Goal: Communication & Community: Answer question/provide support

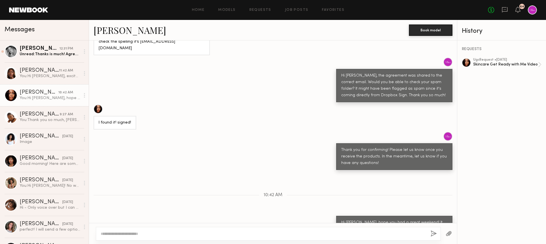
scroll to position [531, 0]
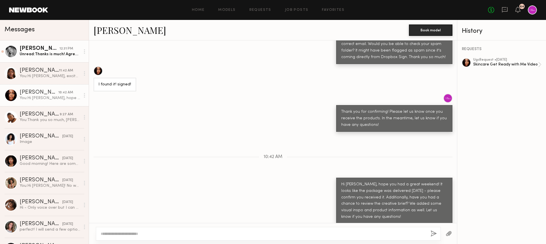
click at [46, 55] on div "Unread: Thanks is much! Agreement is signed :)" at bounding box center [50, 53] width 61 height 5
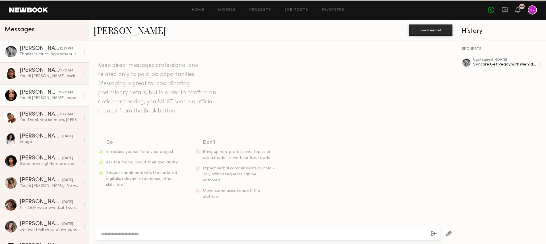
scroll to position [358, 0]
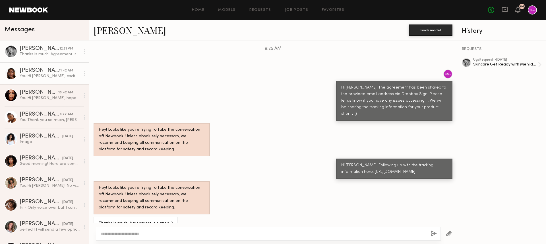
click at [57, 73] on div "[PERSON_NAME]" at bounding box center [39, 71] width 39 height 6
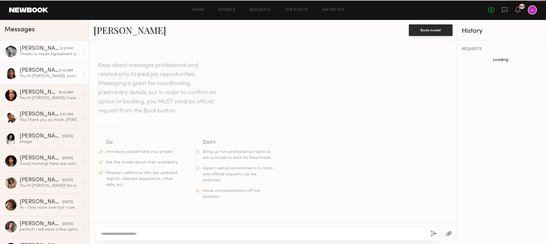
scroll to position [112, 0]
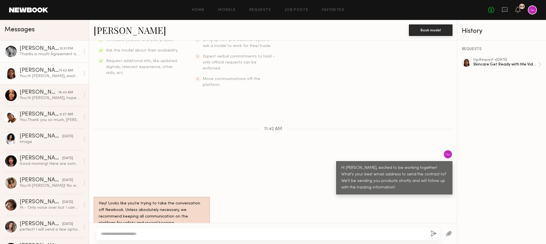
click at [48, 50] on div "[PERSON_NAME]" at bounding box center [40, 49] width 40 height 6
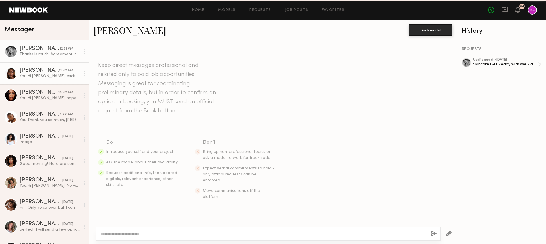
scroll to position [358, 0]
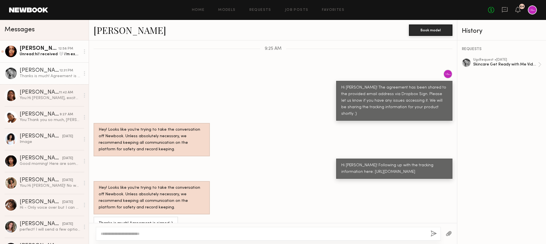
click at [39, 57] on div "Unread: hi! received 🤍 i’m excited to film. i see the link for content delivera…" at bounding box center [50, 53] width 61 height 5
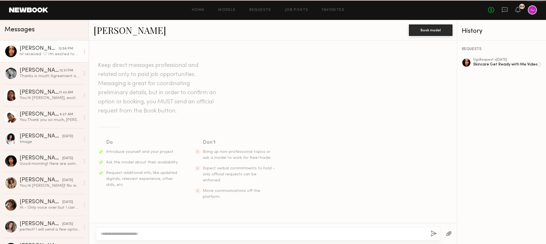
scroll to position [560, 0]
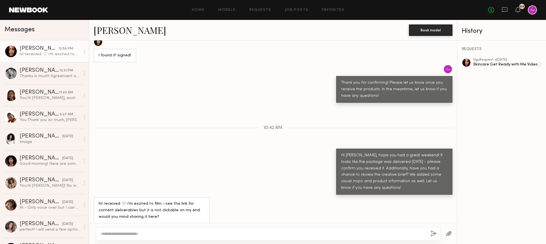
click at [149, 231] on textarea at bounding box center [263, 234] width 325 height 6
click at [167, 232] on textarea "**********" at bounding box center [263, 234] width 325 height 6
click at [116, 233] on textarea "**********" at bounding box center [263, 234] width 325 height 6
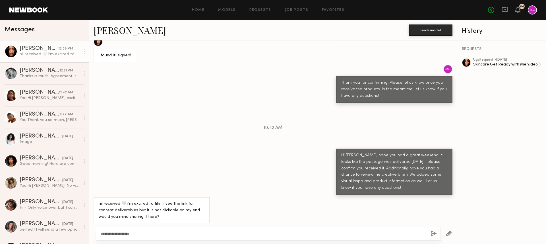
click at [116, 233] on textarea "**********" at bounding box center [263, 234] width 325 height 6
click at [153, 236] on textarea "**********" at bounding box center [263, 234] width 325 height 6
type textarea "**********"
click at [277, 119] on div "Keep direct messages professional and related only to paid job opportunities. M…" at bounding box center [273, 131] width 368 height 182
click at [516, 11] on icon at bounding box center [518, 9] width 5 height 4
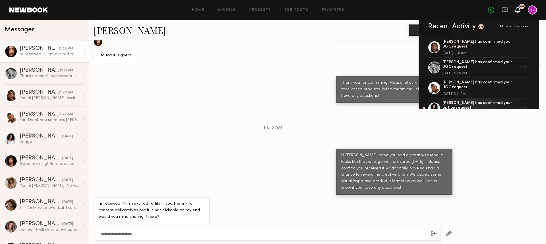
click at [516, 11] on icon at bounding box center [518, 9] width 5 height 4
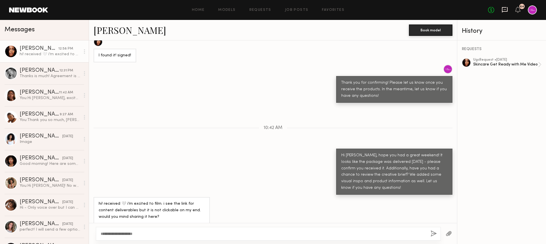
click at [503, 11] on icon at bounding box center [505, 9] width 6 height 5
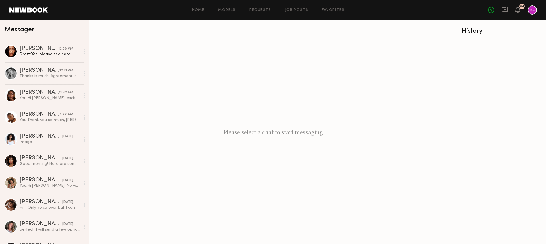
click at [28, 10] on link at bounding box center [28, 9] width 39 height 5
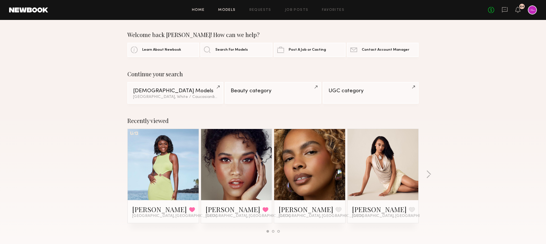
click at [228, 8] on link "Models" at bounding box center [226, 10] width 17 height 4
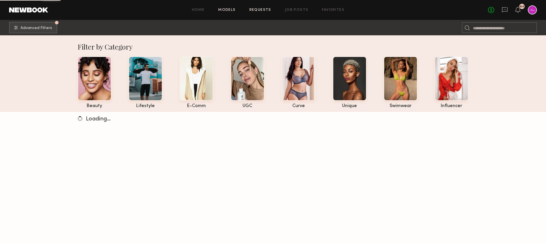
click at [263, 9] on link "Requests" at bounding box center [260, 10] width 22 height 4
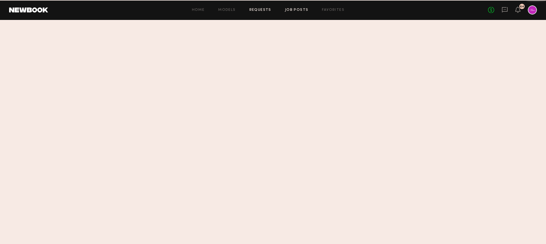
click at [288, 11] on link "Job Posts" at bounding box center [297, 10] width 24 height 4
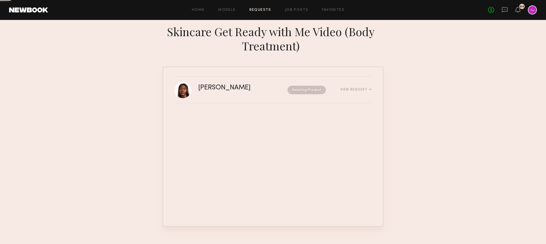
click at [269, 9] on link "Requests" at bounding box center [260, 10] width 22 height 4
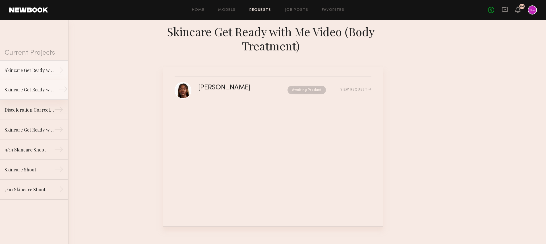
click at [43, 92] on div "Skincare Get Ready with Me Video (Eye Gel)" at bounding box center [29, 89] width 49 height 7
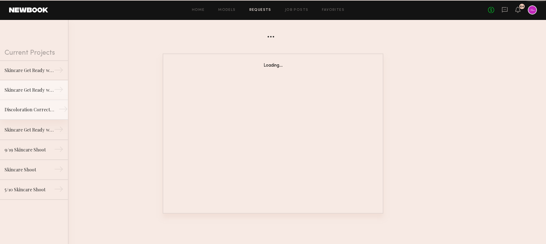
click at [42, 114] on link "Discoloration Correcting Serum GRWM Video →" at bounding box center [34, 110] width 68 height 20
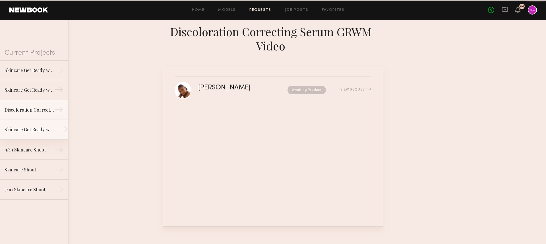
click at [41, 129] on div "Skincare Get Ready with Me Video" at bounding box center [29, 129] width 49 height 7
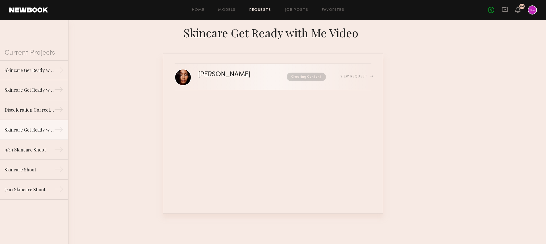
click at [258, 83] on link "Jordin W. Creating Content View Request" at bounding box center [273, 77] width 197 height 26
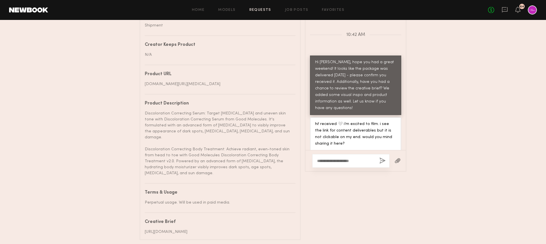
scroll to position [338, 0]
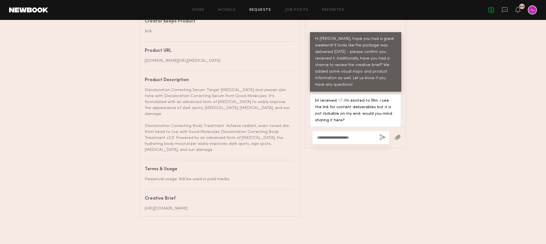
drag, startPoint x: 235, startPoint y: 208, endPoint x: 144, endPoint y: 201, distance: 91.2
click at [144, 201] on common-border "Details Project name Skincare Get Ready with Me Video Brand name Good Molecules…" at bounding box center [220, 23] width 161 height 386
click at [180, 205] on div "https://docs.google.com/document/d/1bPkNcvPKofPtF4il-e1LAzL8vPZdzYpMijqOjc9EQtk…" at bounding box center [218, 208] width 146 height 6
drag, startPoint x: 146, startPoint y: 201, endPoint x: 232, endPoint y: 209, distance: 86.3
click at [232, 209] on div "https://docs.google.com/document/d/1bPkNcvPKofPtF4il-e1LAzL8vPZdzYpMijqOjc9EQtk…" at bounding box center [218, 208] width 146 height 6
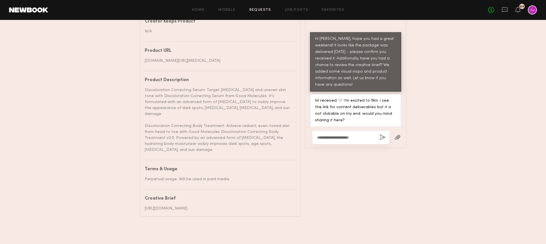
copy div "https://docs.google.com/document/d/1bPkNcvPKofPtF4il-e1LAzL8vPZdzYpMijqOjc9EQtk…"
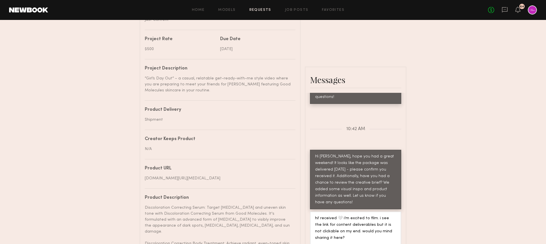
scroll to position [0, 0]
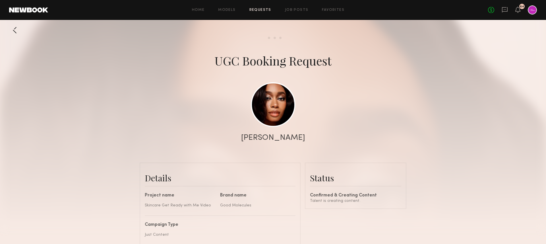
click at [501, 9] on div "No fees up to $5,000 64" at bounding box center [512, 9] width 49 height 9
click at [505, 9] on icon at bounding box center [505, 9] width 2 height 1
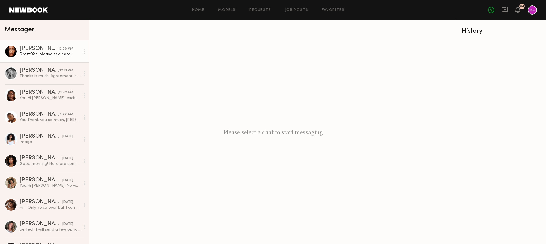
click at [48, 50] on div "[PERSON_NAME]" at bounding box center [39, 49] width 39 height 6
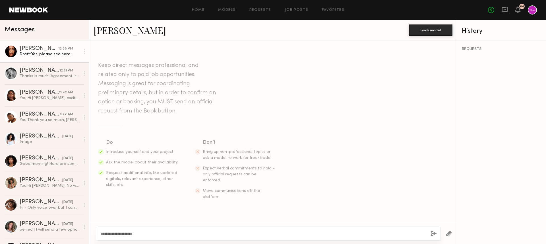
scroll to position [560, 0]
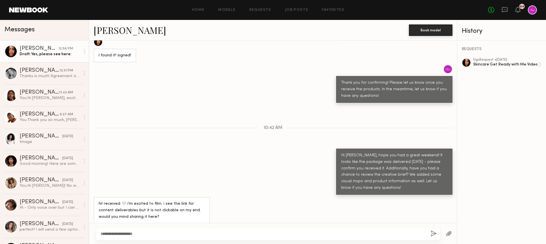
click at [165, 232] on textarea "**********" at bounding box center [263, 234] width 325 height 6
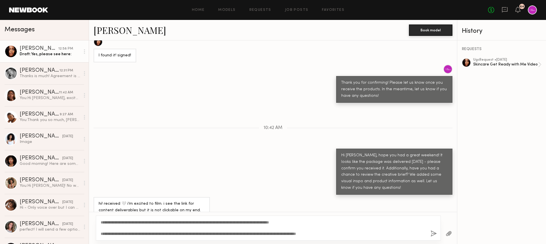
scroll to position [571, 0]
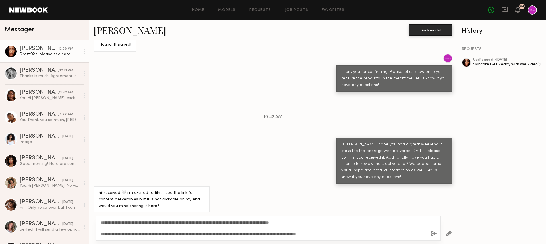
click at [324, 235] on textarea "**********" at bounding box center [263, 227] width 325 height 17
click at [397, 234] on textarea "**********" at bounding box center [263, 227] width 325 height 17
click at [389, 234] on textarea "**********" at bounding box center [263, 227] width 325 height 17
type textarea "**********"
click at [432, 234] on button "button" at bounding box center [434, 233] width 6 height 7
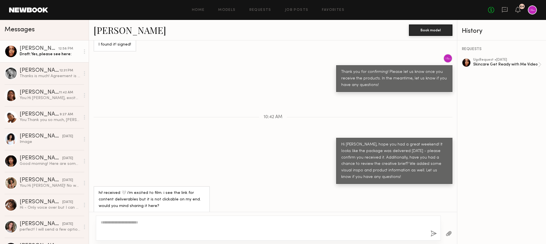
scroll to position [670, 0]
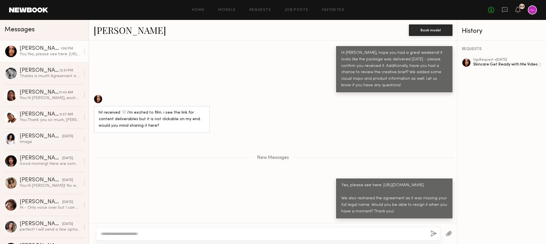
click at [319, 135] on div "New Messages" at bounding box center [273, 157] width 368 height 44
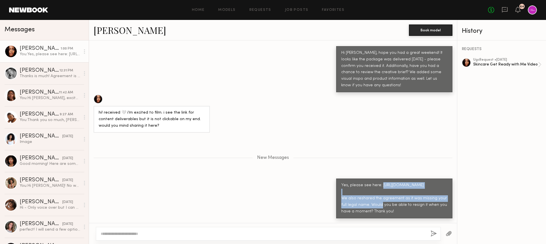
drag, startPoint x: 430, startPoint y: 184, endPoint x: 337, endPoint y: 179, distance: 93.4
click at [337, 179] on div "Yes, please see here: https://docs.google.com/document/d/1bPkNcvPKofPtF4il-e1LA…" at bounding box center [394, 198] width 116 height 40
copy div "https://docs.google.com/document/d/1bPkNcvPKofPtF4il-e1LAzL8vPZdzYpMijqOjc9EQtk…"
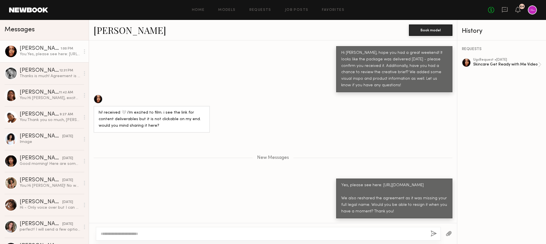
click at [366, 135] on div "New Messages" at bounding box center [273, 157] width 368 height 44
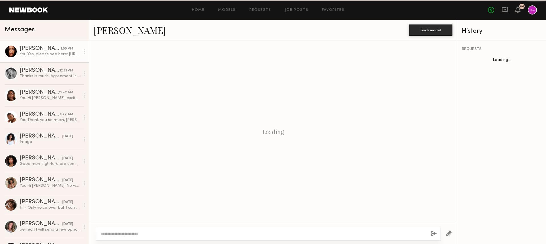
scroll to position [627, 0]
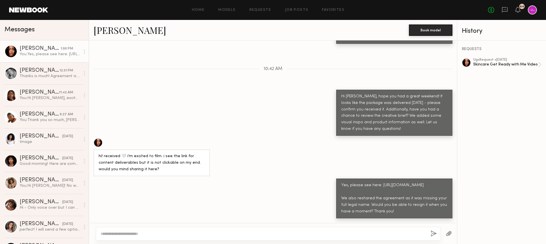
click at [214, 179] on div "Yes, please see here: [URL][DOMAIN_NAME] We also reshared the agreement as it w…" at bounding box center [273, 198] width 368 height 40
click at [157, 121] on div "Hi [PERSON_NAME], hope you had a great weekend! It looks like the package was d…" at bounding box center [273, 113] width 368 height 46
click at [48, 77] on div "Thanks is much! Agreement is signed :)" at bounding box center [50, 75] width 61 height 5
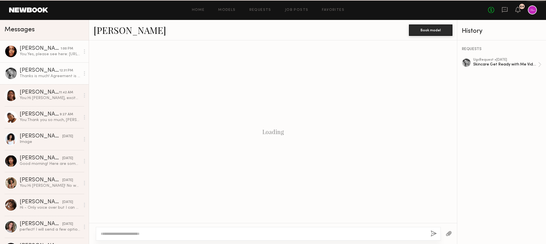
scroll to position [358, 0]
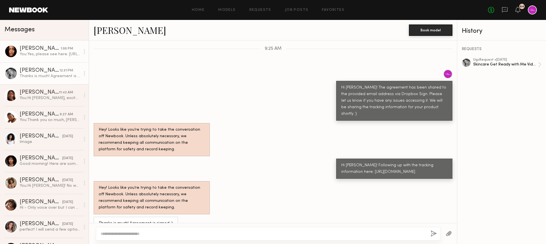
click at [48, 53] on div "You: Yes, please see here: https://docs.google.com/document/d/1bPkNcvPKofPtF4il…" at bounding box center [50, 53] width 61 height 5
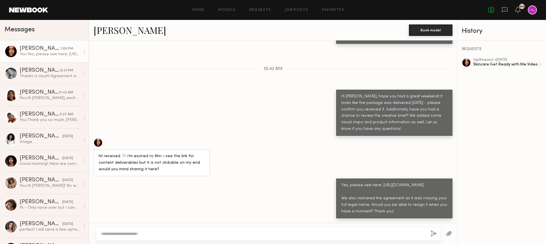
scroll to position [622, 0]
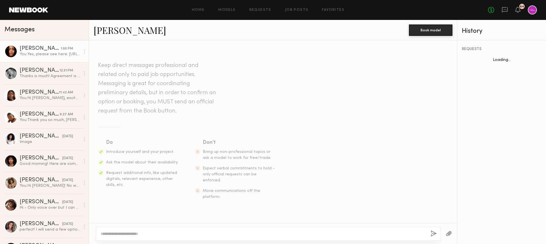
scroll to position [627, 0]
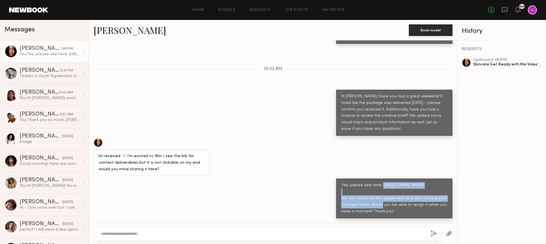
drag, startPoint x: 431, startPoint y: 185, endPoint x: 341, endPoint y: 177, distance: 90.6
click at [341, 182] on div "Yes, please see here: [URL][DOMAIN_NAME] We also reshared the agreement as it w…" at bounding box center [394, 198] width 106 height 33
copy div "https://docs.google.com/document/d/1bPkNcvPKofPtF4il-e1LAzL8vPZdzYpMijqOjc9EQtk…"
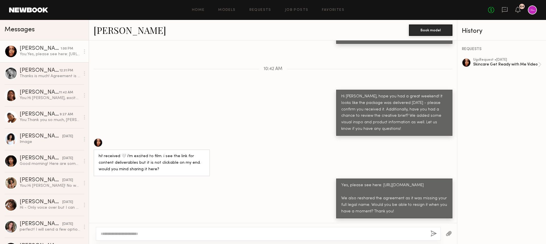
click at [158, 198] on div "Yes, please see here: [URL][DOMAIN_NAME] We also reshared the agreement as it w…" at bounding box center [273, 198] width 368 height 40
click at [448, 232] on button "button" at bounding box center [449, 233] width 6 height 7
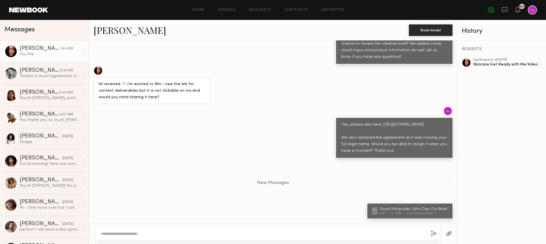
scroll to position [698, 0]
click at [411, 207] on div "Good Molecules Girl's Day Out Brief" at bounding box center [414, 209] width 70 height 4
click at [349, 227] on div at bounding box center [268, 234] width 345 height 14
click at [349, 233] on textarea at bounding box center [263, 234] width 325 height 6
drag, startPoint x: 224, startPoint y: 235, endPoint x: 167, endPoint y: 235, distance: 57.2
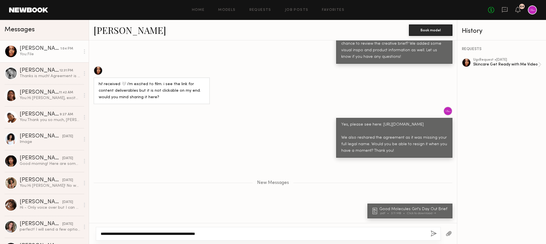
click at [167, 235] on textarea "**********" at bounding box center [263, 234] width 325 height 6
type textarea "**********"
click at [432, 232] on button "button" at bounding box center [434, 233] width 6 height 7
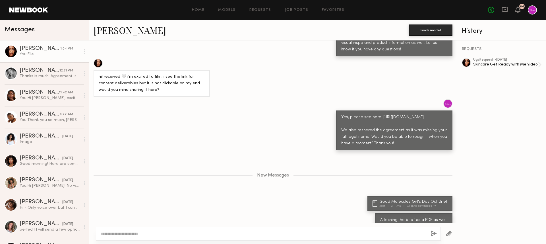
scroll to position [714, 0]
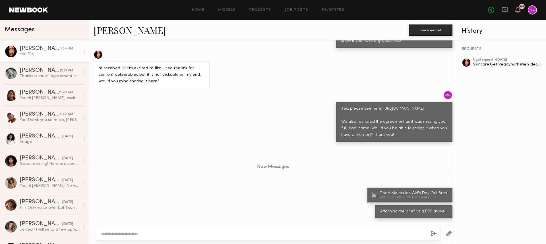
click at [391, 178] on div "New Messages" at bounding box center [273, 166] width 368 height 44
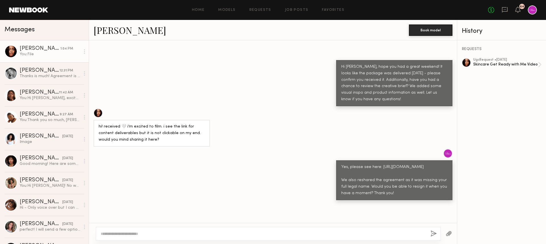
scroll to position [730, 0]
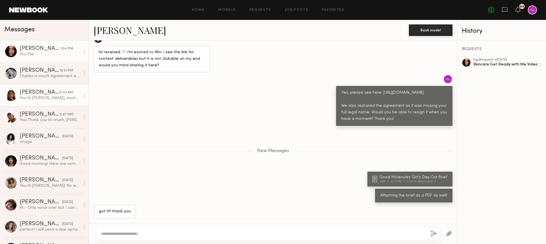
click at [51, 101] on link "Tamie L. 11:42 AM You: Hi Tamie, excited to be working together! What's your be…" at bounding box center [44, 95] width 89 height 22
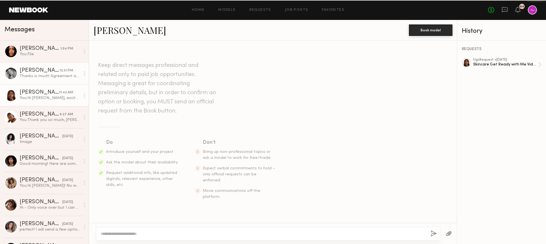
scroll to position [112, 0]
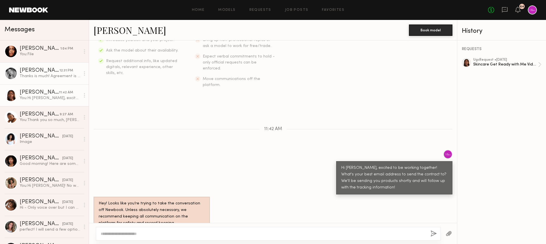
click at [48, 77] on div "Thanks is much! Agreement is signed :)" at bounding box center [50, 75] width 61 height 5
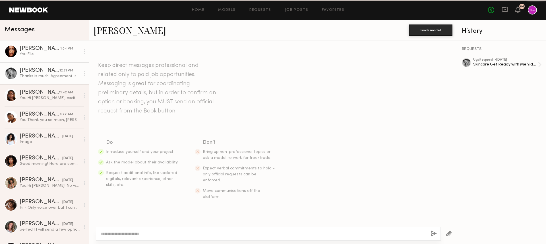
scroll to position [358, 0]
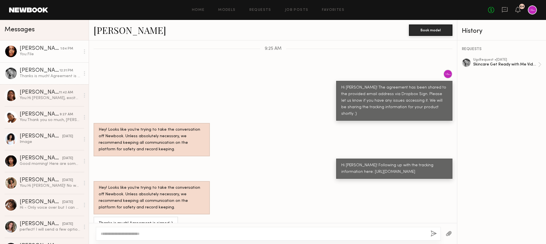
click at [43, 52] on div "You: File" at bounding box center [50, 53] width 61 height 5
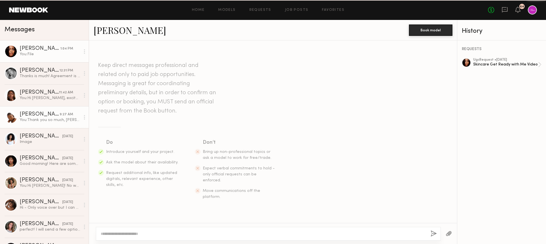
scroll to position [687, 0]
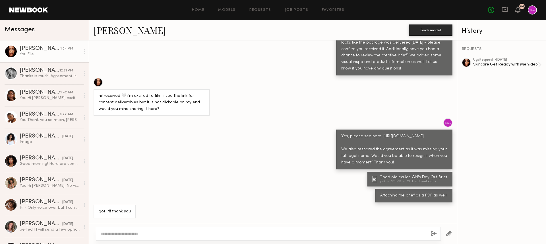
click at [191, 229] on div at bounding box center [268, 234] width 345 height 14
click at [181, 232] on textarea at bounding box center [263, 234] width 325 height 6
drag, startPoint x: 146, startPoint y: 231, endPoint x: 118, endPoint y: 231, distance: 27.6
click at [118, 231] on textarea "**********" at bounding box center [263, 234] width 325 height 6
click at [300, 234] on textarea "**********" at bounding box center [263, 234] width 325 height 6
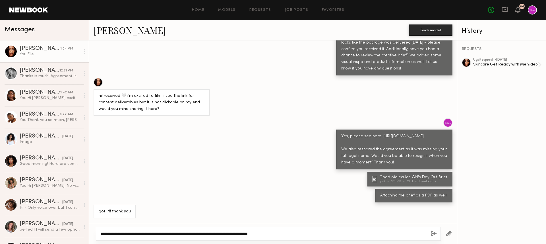
type textarea "**********"
click at [432, 232] on button "button" at bounding box center [434, 233] width 6 height 7
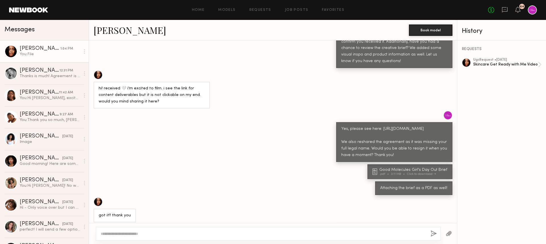
scroll to position [721, 0]
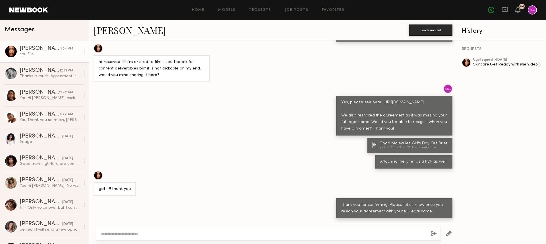
click at [264, 164] on div "Attaching the brief as a PDF as well!" at bounding box center [273, 162] width 368 height 14
click at [28, 73] on div "[PERSON_NAME]" at bounding box center [40, 71] width 40 height 6
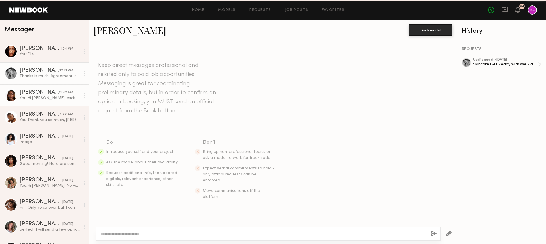
scroll to position [358, 0]
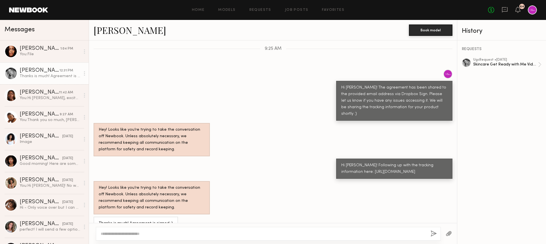
click at [222, 123] on div "Hey! Looks like you’re trying to take the conversation off Newbook. Unless abso…" at bounding box center [273, 139] width 368 height 33
click at [42, 98] on div "You: Hi Tamie, excited to be working together! What's your best email address t…" at bounding box center [50, 97] width 61 height 5
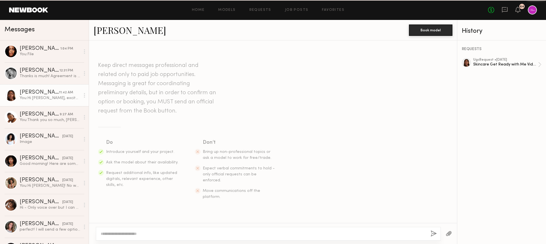
scroll to position [112, 0]
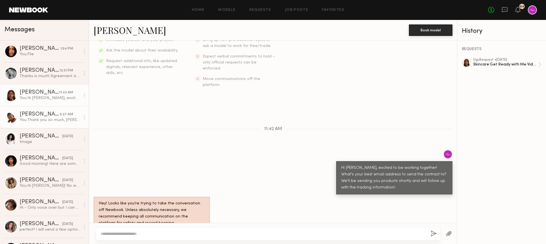
click at [40, 118] on div "You: Thank you so much, Ashley! Please let us know if you have any questions. A…" at bounding box center [50, 119] width 61 height 5
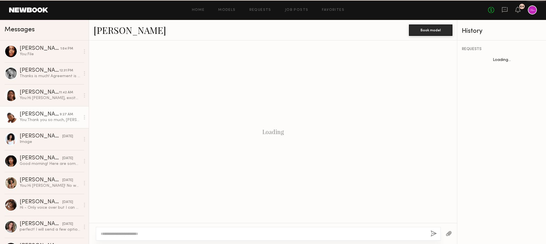
scroll to position [438, 0]
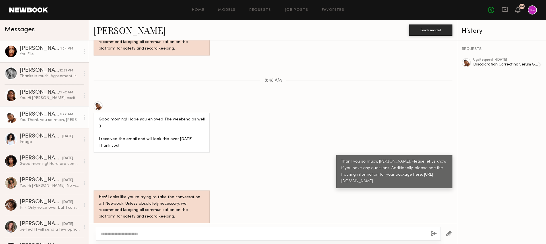
click at [36, 61] on link "Jordin W. 1:04 PM You: File" at bounding box center [44, 51] width 89 height 22
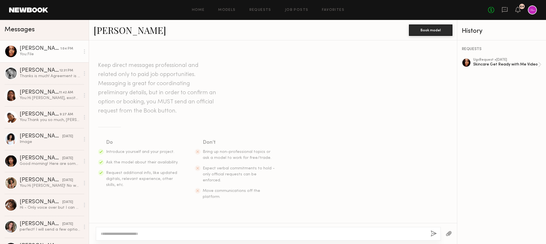
scroll to position [721, 0]
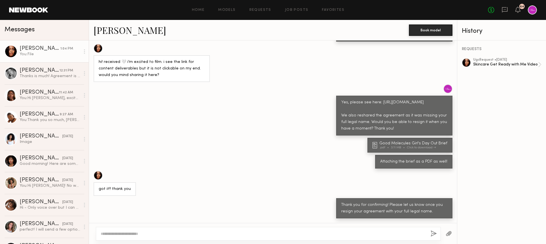
click at [126, 135] on div "Yes, please see here: https://docs.google.com/document/d/1bPkNcvPKofPtF4il-e1LA…" at bounding box center [273, 109] width 368 height 51
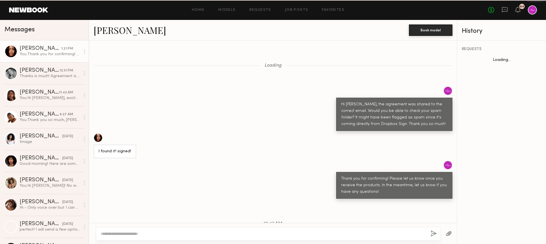
scroll to position [261, 0]
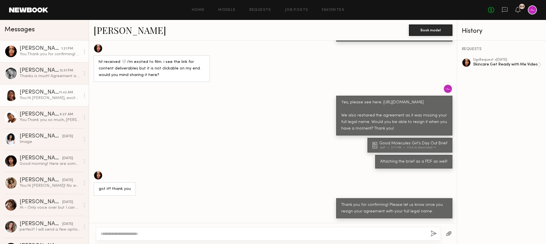
click at [48, 95] on div "You: Hi Tamie, excited to be working together! What's your best email address t…" at bounding box center [50, 97] width 61 height 5
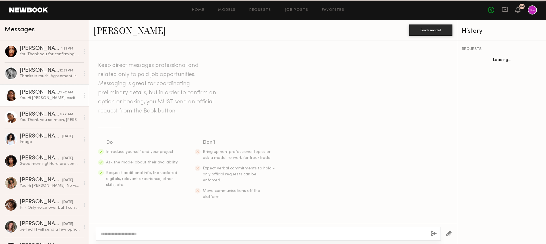
scroll to position [77, 0]
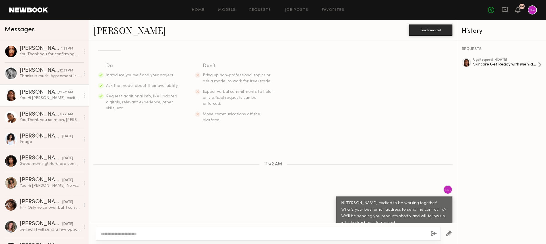
click at [492, 59] on div "ugc Request • 09/15/2025" at bounding box center [505, 60] width 65 height 4
click at [313, 113] on div "Keep direct messages professional and related only to paid job opportunities. M…" at bounding box center [273, 53] width 368 height 175
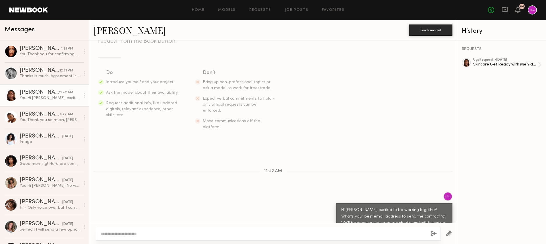
scroll to position [112, 0]
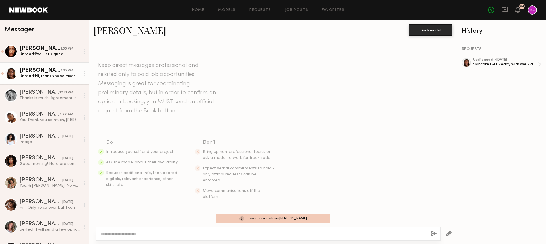
scroll to position [77, 0]
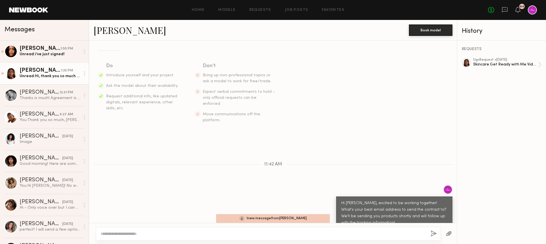
click at [40, 73] on div "Unread: Hi, thank you so much for the opportunity! That sounds great—I’ll keep …" at bounding box center [50, 75] width 61 height 5
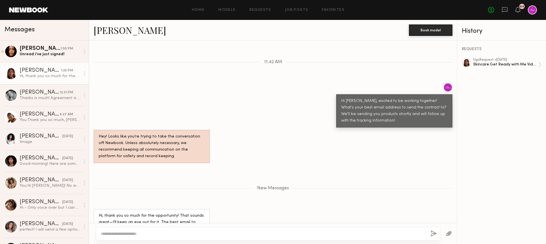
scroll to position [184, 0]
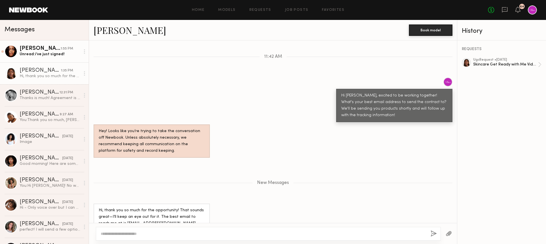
click at [47, 50] on div "[PERSON_NAME]" at bounding box center [40, 49] width 41 height 6
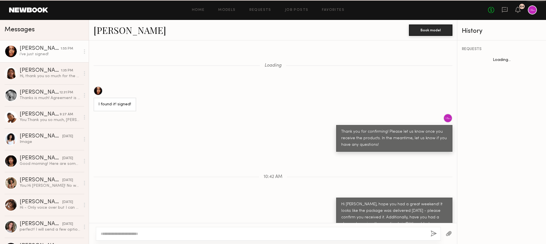
scroll to position [242, 0]
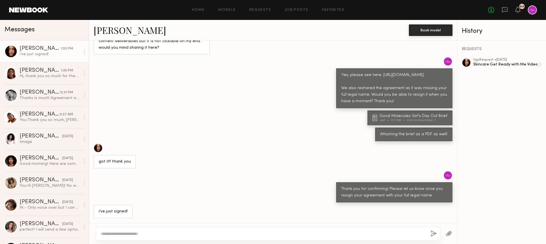
click at [145, 142] on div "Loading l found it! signed! Thank you for confirming! Please let us know once y…" at bounding box center [273, 131] width 368 height 182
click at [128, 231] on textarea at bounding box center [263, 234] width 325 height 6
type textarea "**********"
click at [434, 233] on button "button" at bounding box center [434, 233] width 6 height 7
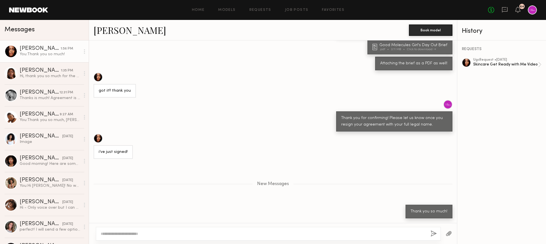
click at [333, 164] on div "New Messages" at bounding box center [273, 183] width 368 height 44
click at [35, 79] on link "Tamie L. 1:35 PM Hi, thank you so much for the opportunity! That sounds great—I…" at bounding box center [44, 73] width 89 height 22
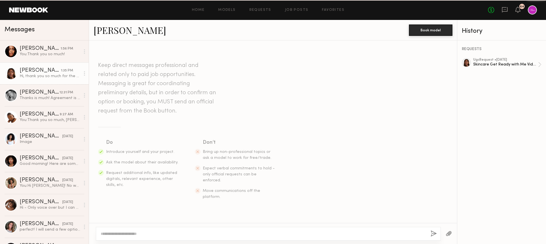
scroll to position [141, 0]
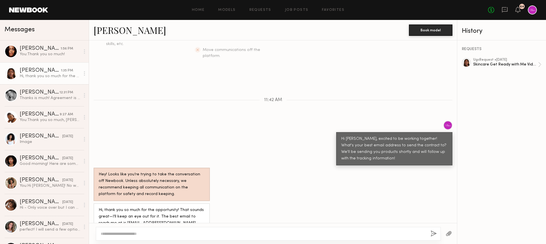
click at [253, 140] on div "Hi [PERSON_NAME], excited to be working together! What's your best email addres…" at bounding box center [273, 143] width 368 height 45
drag, startPoint x: 164, startPoint y: 212, endPoint x: 114, endPoint y: 212, distance: 50.1
click at [114, 212] on div "Hi, thank you so much for the opportunity! That sounds great—I’ll keep an eye o…" at bounding box center [152, 217] width 106 height 20
click at [282, 168] on div "Hey! Looks like you’re trying to take the conversation off Newbook. Unless abso…" at bounding box center [273, 184] width 368 height 33
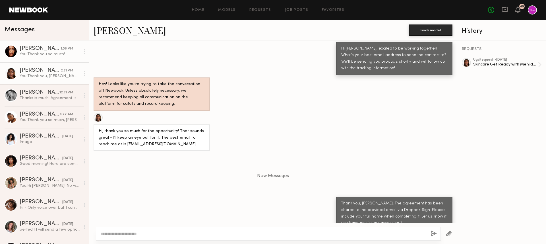
click at [42, 59] on link "Jordin W. 1:56 PM You: Thank you so much!" at bounding box center [44, 51] width 89 height 22
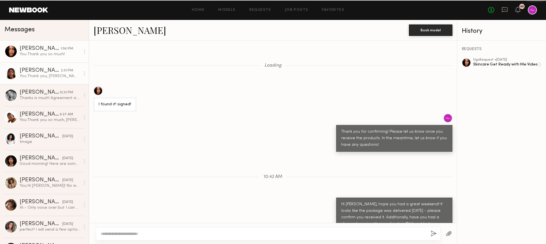
scroll to position [269, 0]
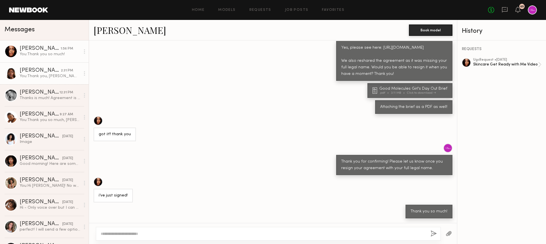
click at [44, 78] on div "You: Thank you, Tamie! The agreement has been shared to the provided email via …" at bounding box center [50, 75] width 61 height 5
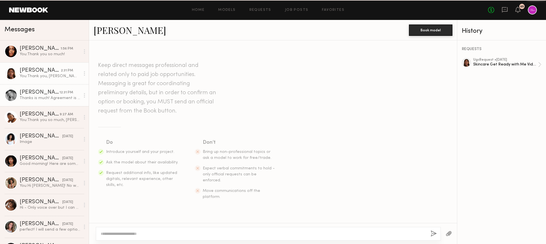
scroll to position [188, 0]
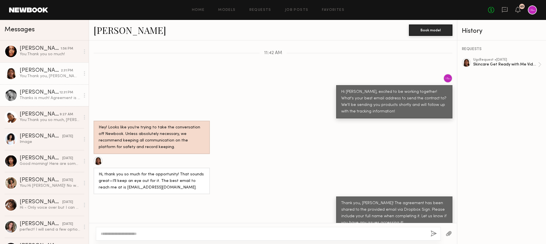
click at [44, 98] on div "Thanks is much! Agreement is signed :)" at bounding box center [50, 97] width 61 height 5
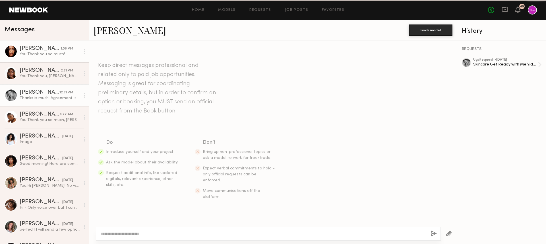
scroll to position [358, 0]
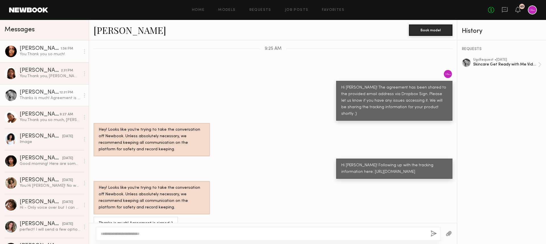
click at [52, 56] on div "You: Thank you so much!" at bounding box center [50, 53] width 61 height 5
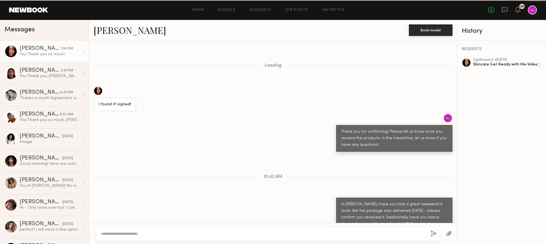
scroll to position [269, 0]
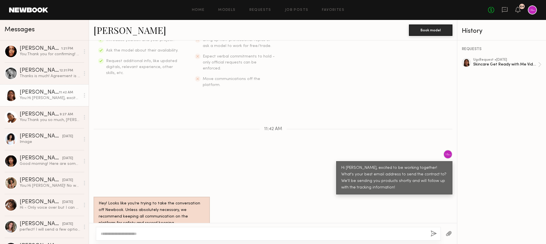
click at [531, 12] on div at bounding box center [532, 9] width 9 height 9
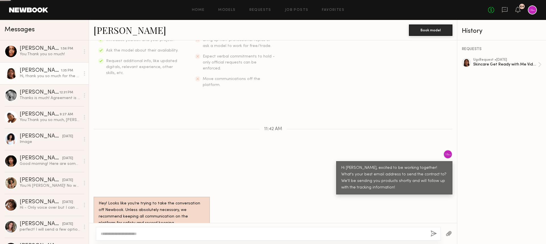
scroll to position [184, 0]
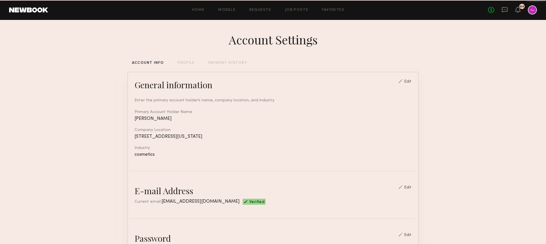
click at [519, 10] on icon at bounding box center [518, 9] width 5 height 4
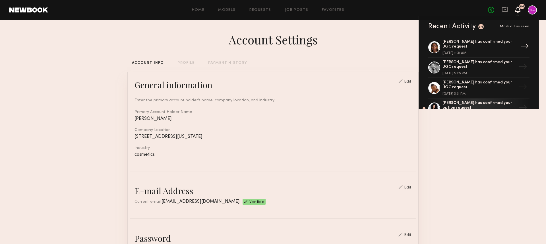
click at [482, 44] on div "[PERSON_NAME] has confirmed your UGC request." at bounding box center [480, 45] width 74 height 10
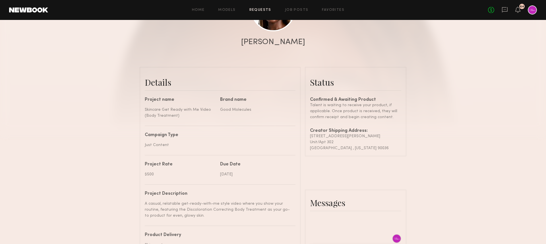
scroll to position [103, 0]
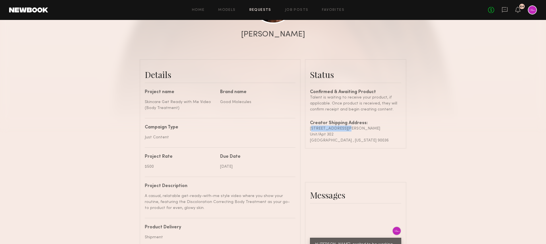
drag, startPoint x: 346, startPoint y: 127, endPoint x: 307, endPoint y: 127, distance: 38.7
click at [307, 127] on common-border "Status Confirmed & Awaiting Product Talent is waiting to receive your product, …" at bounding box center [356, 103] width 102 height 89
copy div "[STREET_ADDRESS][PERSON_NAME]"
drag, startPoint x: 334, startPoint y: 134, endPoint x: 326, endPoint y: 136, distance: 7.7
click at [327, 136] on div "Unit/Apt 302" at bounding box center [355, 134] width 91 height 6
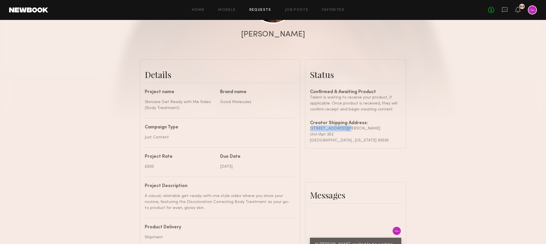
copy div "302"
click at [324, 140] on div "[GEOGRAPHIC_DATA] , [US_STATE] 90036" at bounding box center [355, 140] width 91 height 6
drag, startPoint x: 331, startPoint y: 140, endPoint x: 302, endPoint y: 140, distance: 29.3
click at [302, 140] on div "Details Project name Skincare Get Ready with Me Video (Body Treatment) Brand na…" at bounding box center [273, 234] width 267 height 350
copy div "Project Rate $500 Due Date [DATE] Project Description A casual, relatable get-r…"
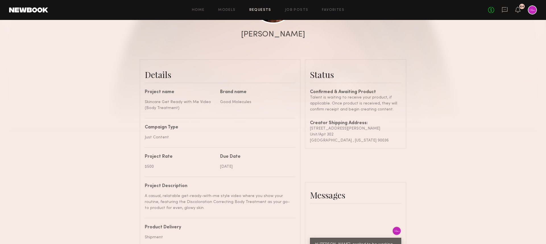
click at [371, 118] on div "Confirmed & Awaiting Product Talent is waiting to receive your product, if appl…" at bounding box center [355, 116] width 91 height 53
drag, startPoint x: 331, startPoint y: 140, endPoint x: 306, endPoint y: 140, distance: 24.7
click at [306, 140] on common-border "Status Confirmed & Awaiting Product Talent is waiting to receive your product, …" at bounding box center [356, 103] width 102 height 89
copy div "[GEOGRAPHIC_DATA]"
click at [345, 139] on div "[GEOGRAPHIC_DATA] , [US_STATE] 90036" at bounding box center [355, 140] width 91 height 6
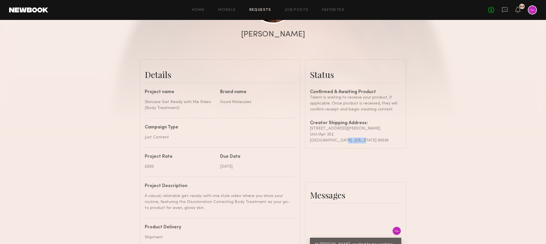
click at [345, 139] on div "[GEOGRAPHIC_DATA] , [US_STATE] 90036" at bounding box center [355, 140] width 91 height 6
copy div "[US_STATE]"
click at [359, 140] on div "[GEOGRAPHIC_DATA] , [US_STATE] 90036" at bounding box center [355, 140] width 91 height 6
copy div "90036"
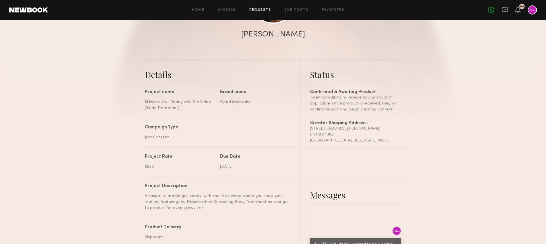
click at [419, 100] on div at bounding box center [273, 11] width 546 height 228
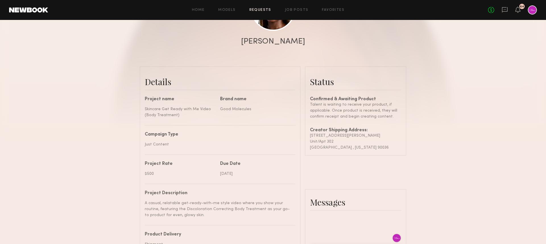
scroll to position [87, 0]
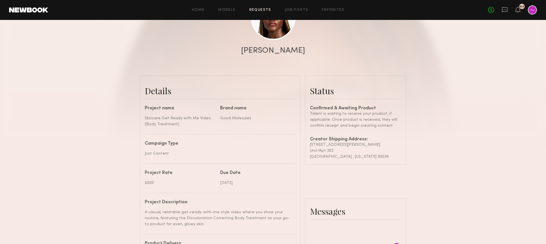
click at [424, 134] on div at bounding box center [273, 27] width 546 height 228
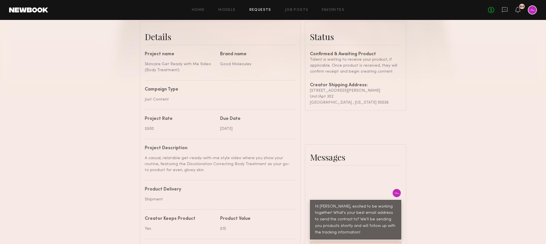
scroll to position [0, 0]
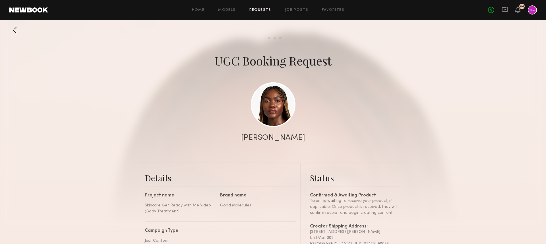
click at [390, 115] on div at bounding box center [273, 114] width 546 height 228
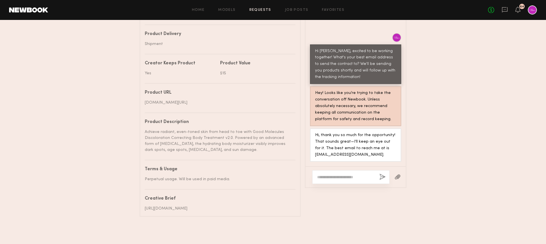
scroll to position [308, 0]
drag, startPoint x: 366, startPoint y: 149, endPoint x: 314, endPoint y: 149, distance: 52.3
click at [314, 149] on div "Hi, thank you so much for the opportunity! That sounds great—I’ll keep an eye o…" at bounding box center [355, 144] width 91 height 33
copy div "[EMAIL_ADDRESS][DOMAIN_NAME]"
click at [339, 170] on div at bounding box center [350, 177] width 77 height 14
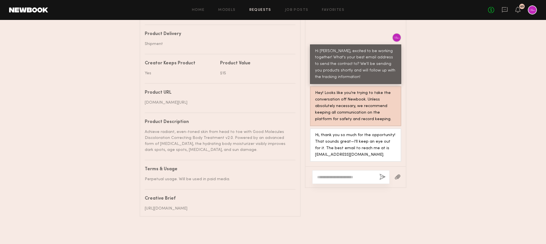
click at [342, 174] on textarea at bounding box center [346, 177] width 58 height 6
type textarea "*"
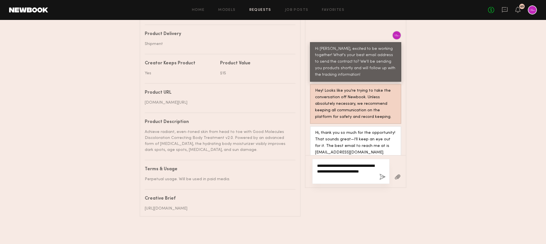
drag, startPoint x: 354, startPoint y: 170, endPoint x: 304, endPoint y: 170, distance: 50.1
click at [304, 170] on div "Details Project name Skincare Get Ready with Me Video (Body Treatment) Brand na…" at bounding box center [273, 41] width 267 height 350
click at [351, 160] on textarea "**********" at bounding box center [346, 165] width 58 height 28
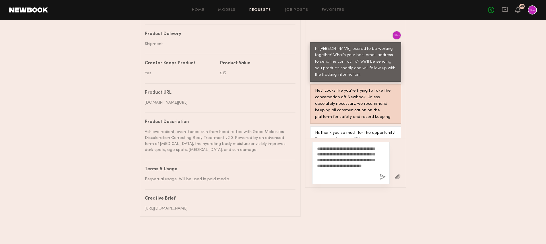
click at [359, 176] on div "**********" at bounding box center [350, 163] width 77 height 42
click at [351, 174] on div "**********" at bounding box center [350, 163] width 77 height 42
click at [350, 171] on textarea "**********" at bounding box center [346, 163] width 58 height 34
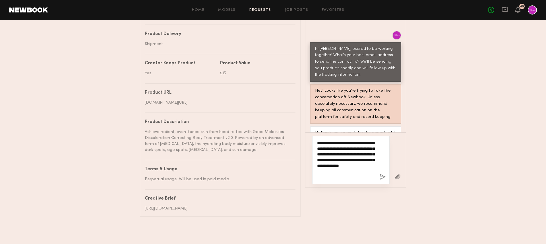
drag, startPoint x: 342, startPoint y: 170, endPoint x: 354, endPoint y: 167, distance: 13.2
click at [354, 167] on textarea "**********" at bounding box center [346, 160] width 58 height 40
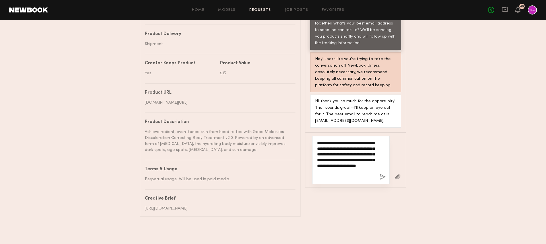
type textarea "**********"
click at [362, 169] on textarea "**********" at bounding box center [346, 160] width 58 height 40
click at [383, 174] on button "button" at bounding box center [382, 177] width 6 height 7
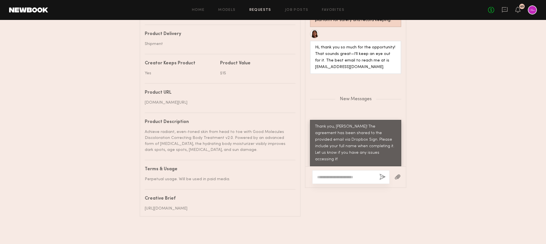
scroll to position [431, 0]
